Goal: Navigation & Orientation: Find specific page/section

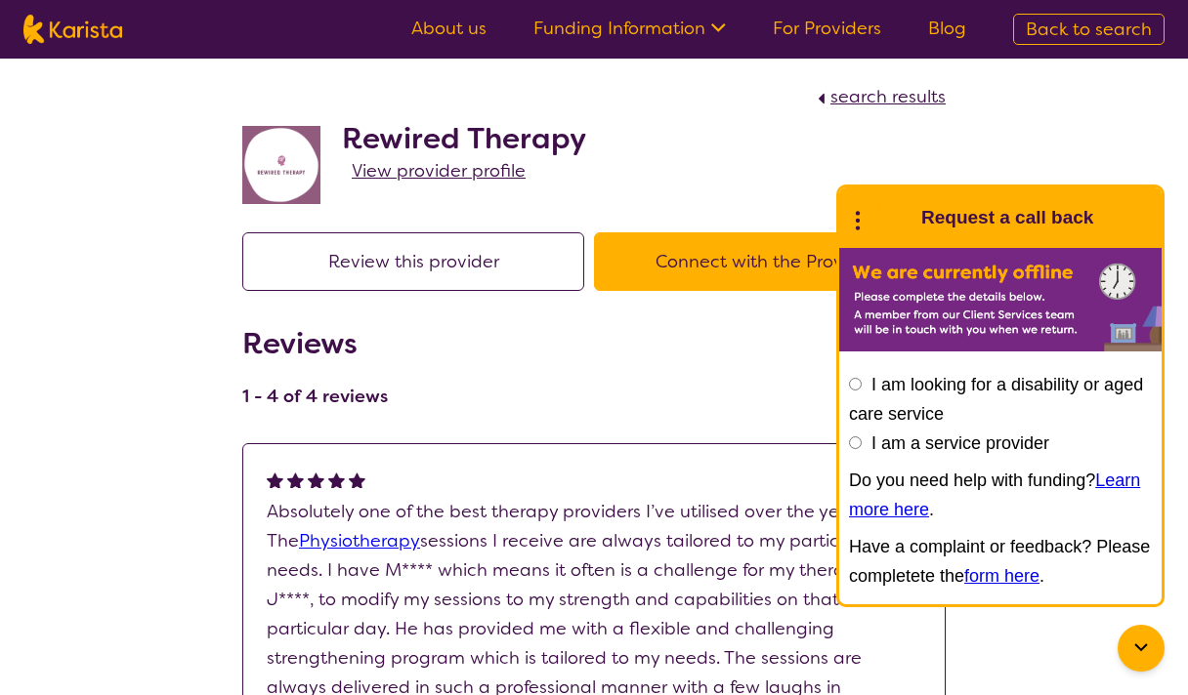
click at [799, 30] on link "For Providers" at bounding box center [827, 28] width 108 height 23
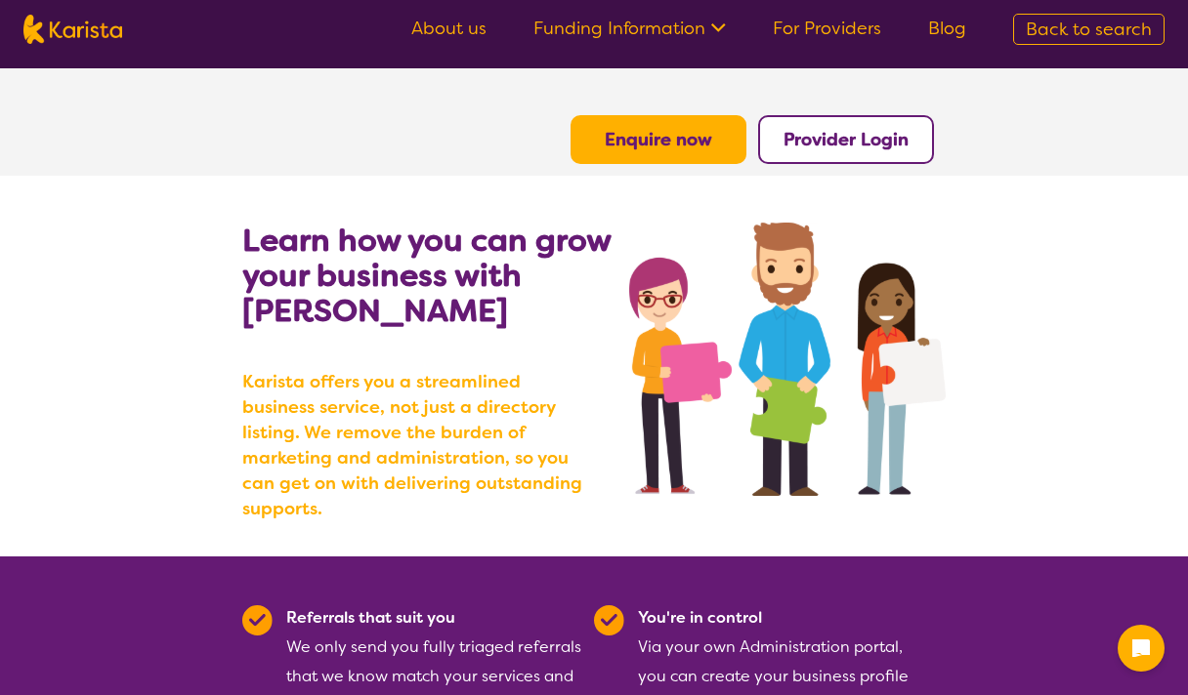
click at [864, 131] on b "Provider Login" at bounding box center [845, 139] width 125 height 23
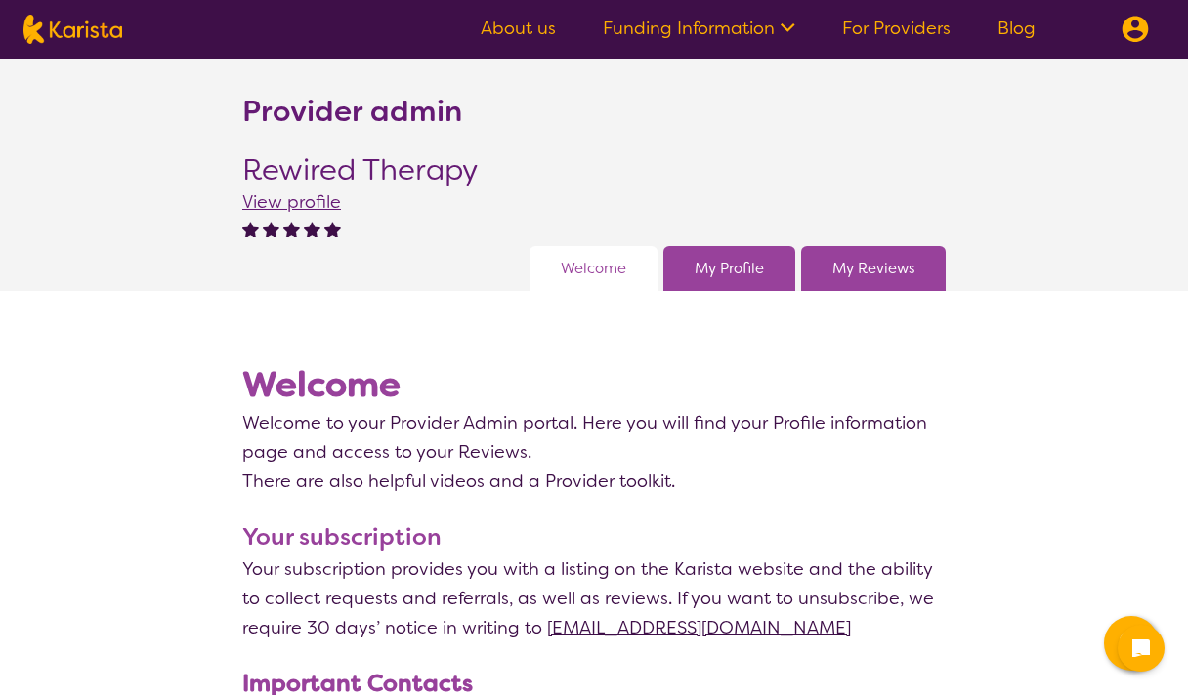
click at [319, 201] on span "View profile" at bounding box center [291, 201] width 99 height 23
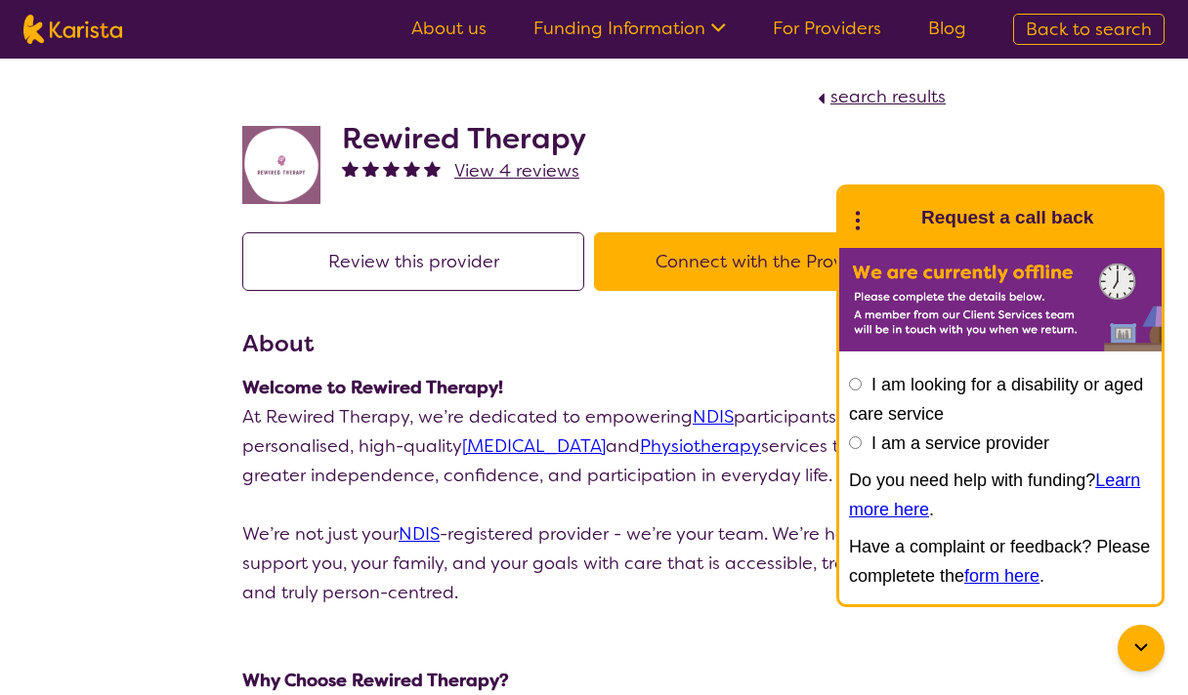
click at [525, 171] on span "View 4 reviews" at bounding box center [516, 170] width 125 height 23
